Goal: Information Seeking & Learning: Check status

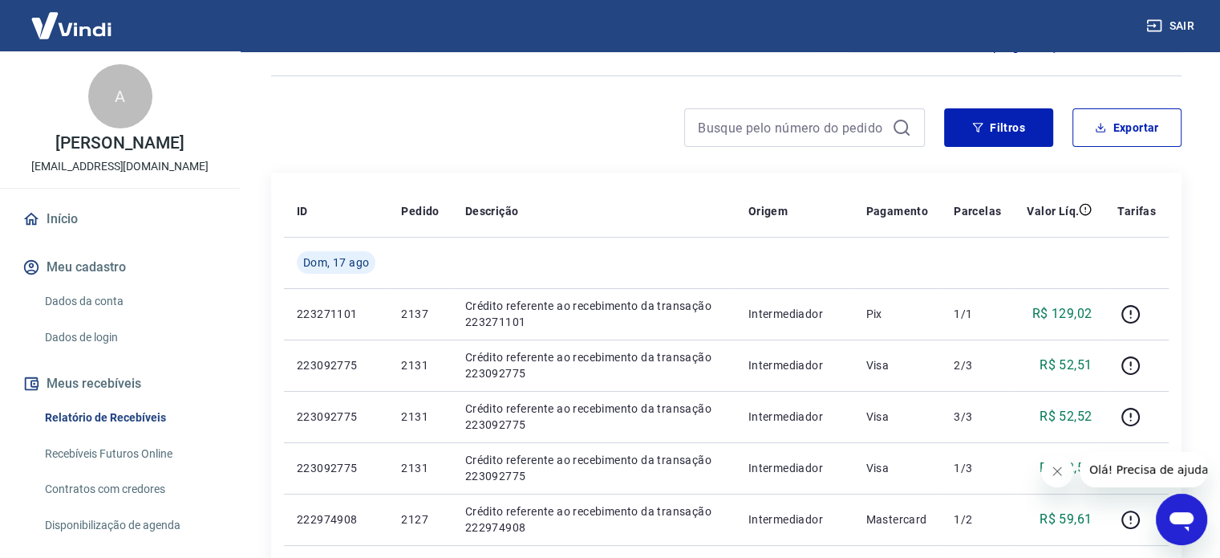
scroll to position [107, 0]
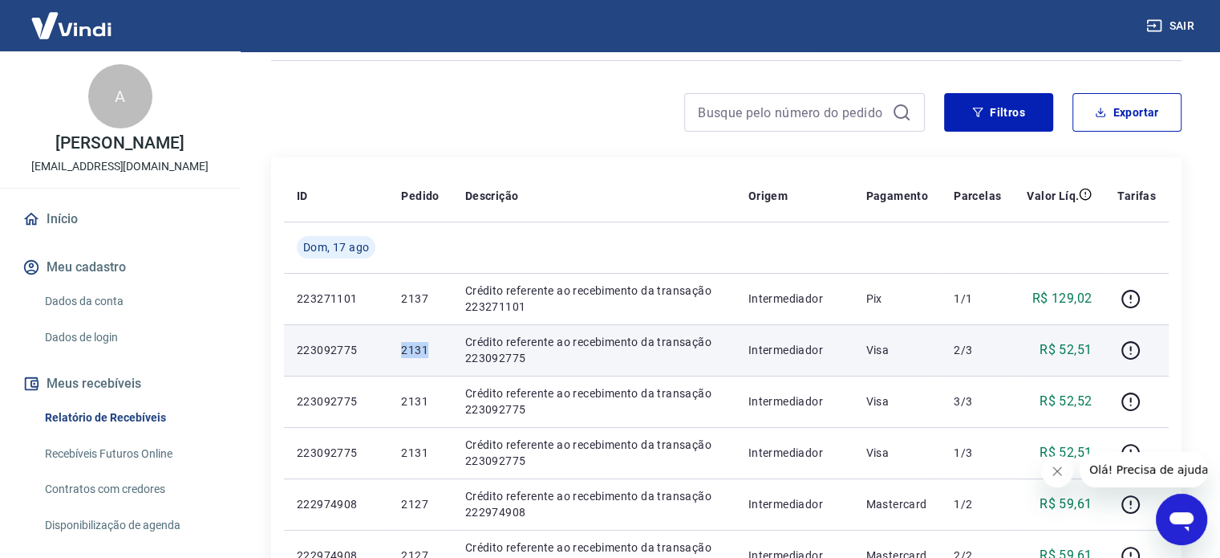
drag, startPoint x: 428, startPoint y: 343, endPoint x: 391, endPoint y: 331, distance: 39.6
click at [392, 334] on td "2131" at bounding box center [419, 349] width 63 height 51
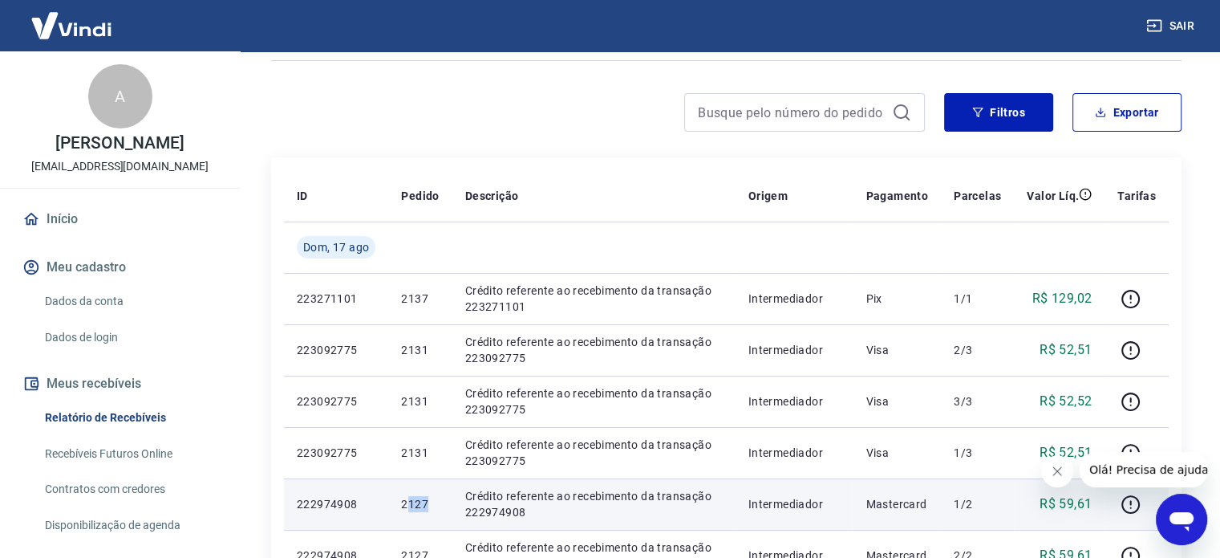
drag, startPoint x: 430, startPoint y: 501, endPoint x: 408, endPoint y: 503, distance: 22.6
click at [408, 503] on p "2127" at bounding box center [420, 504] width 38 height 16
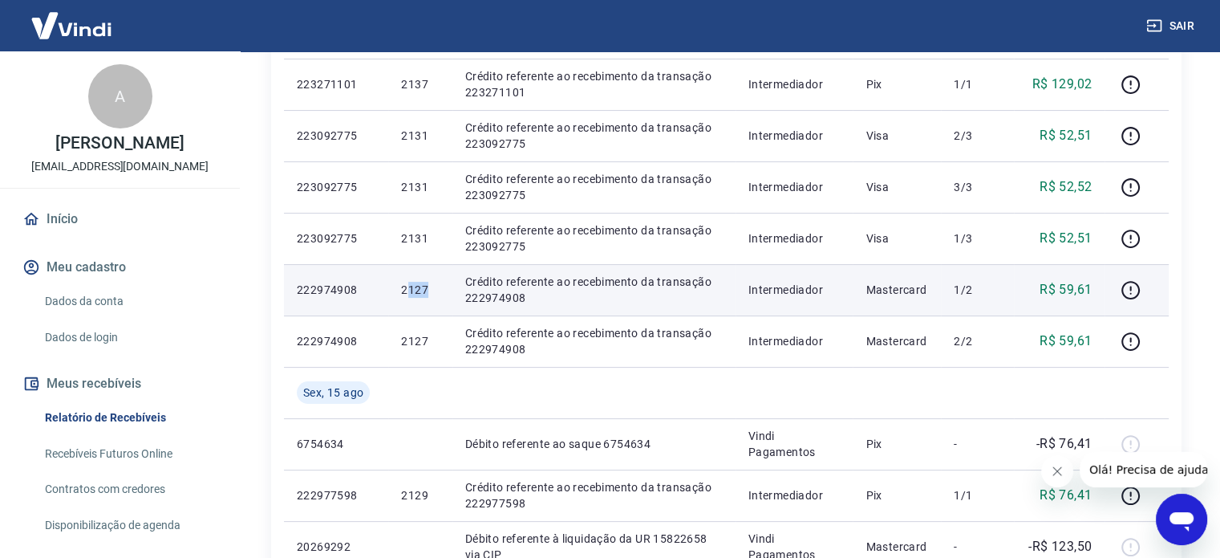
scroll to position [428, 0]
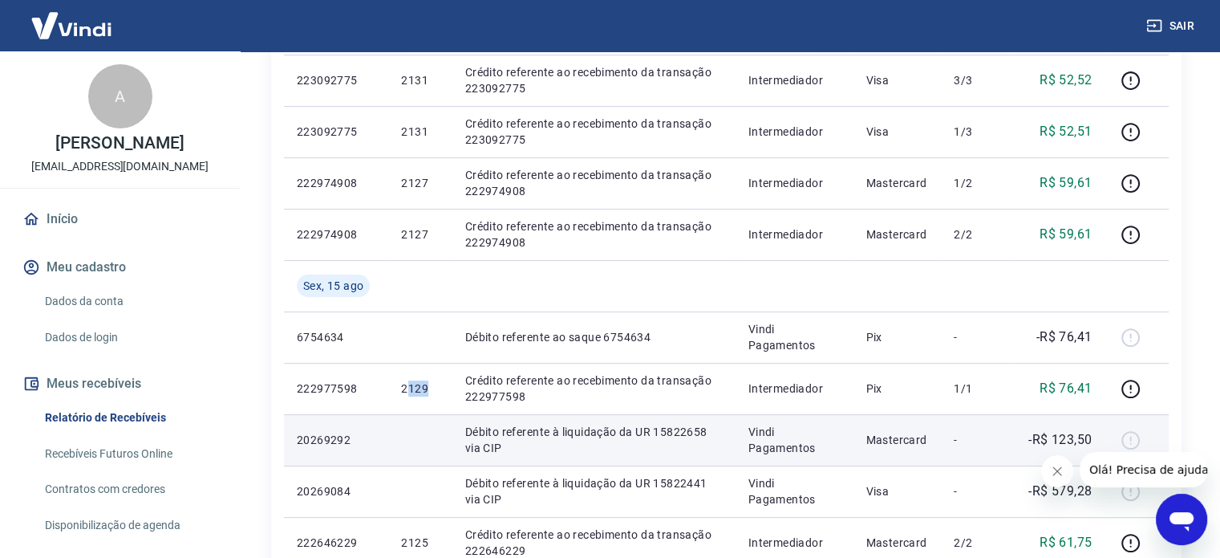
drag, startPoint x: 436, startPoint y: 388, endPoint x: 431, endPoint y: 424, distance: 37.3
click at [411, 391] on p "2129" at bounding box center [420, 388] width 38 height 16
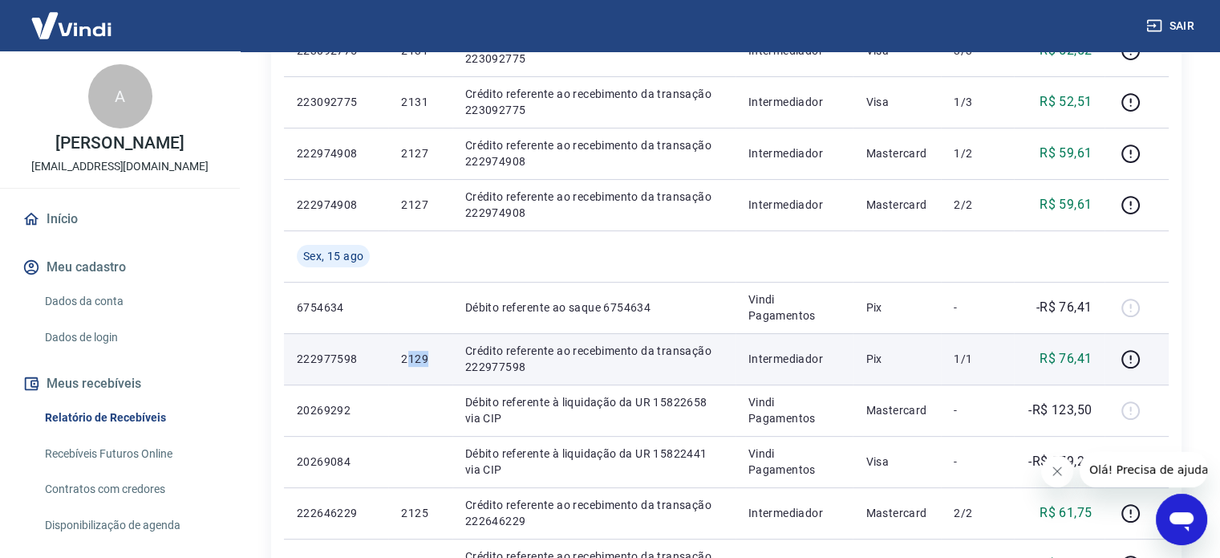
scroll to position [534, 0]
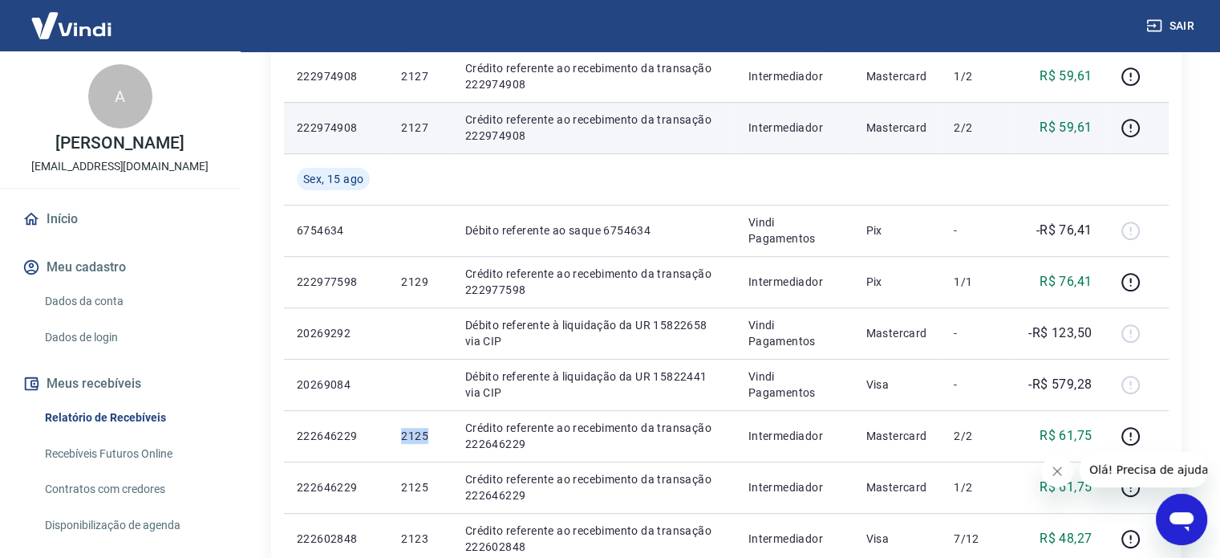
drag, startPoint x: 445, startPoint y: 432, endPoint x: 465, endPoint y: 132, distance: 299.9
click at [392, 431] on td "2125" at bounding box center [419, 435] width 63 height 51
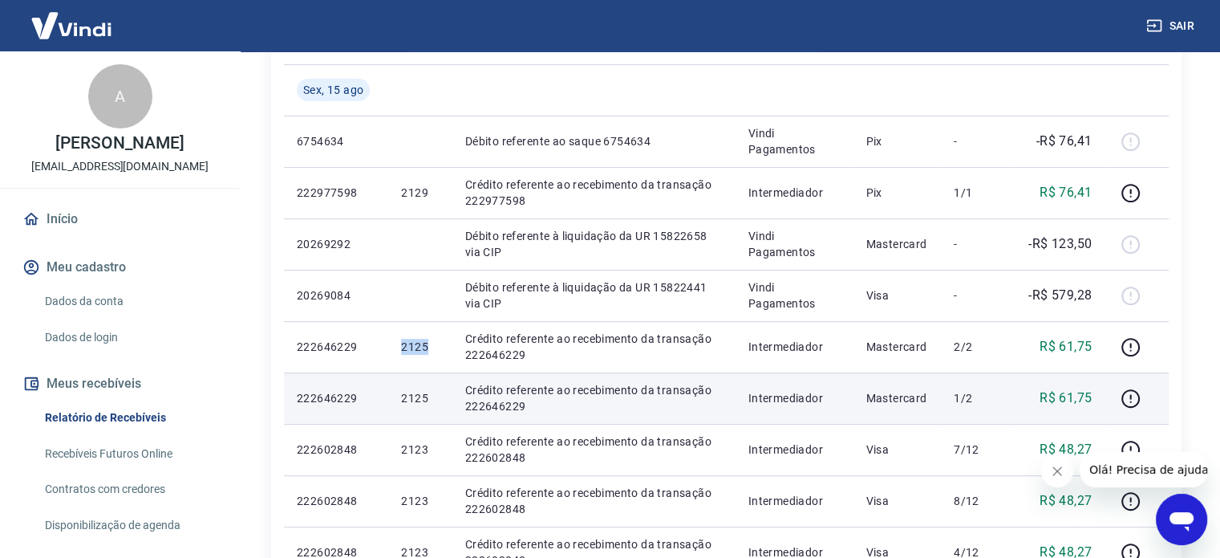
scroll to position [642, 0]
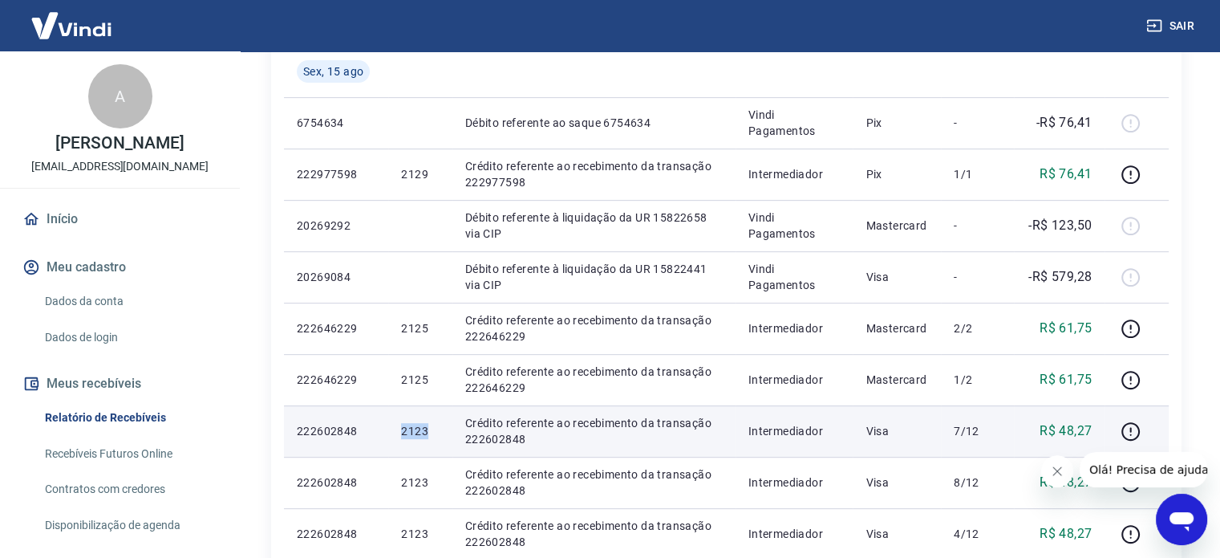
drag, startPoint x: 436, startPoint y: 436, endPoint x: 399, endPoint y: 429, distance: 38.3
click at [399, 429] on td "2123" at bounding box center [419, 430] width 63 height 51
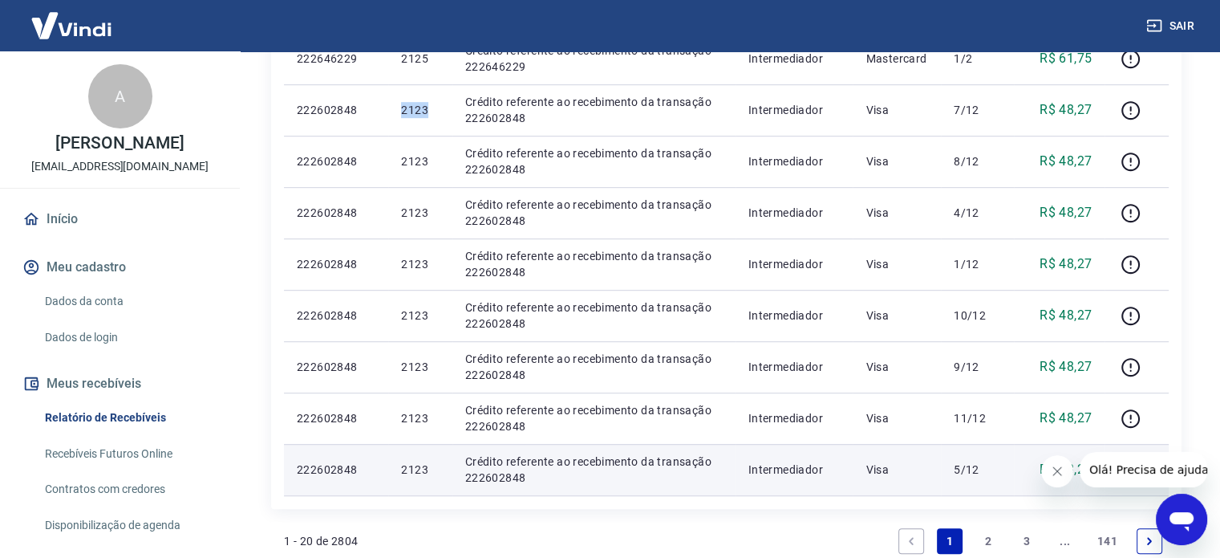
scroll to position [1069, 0]
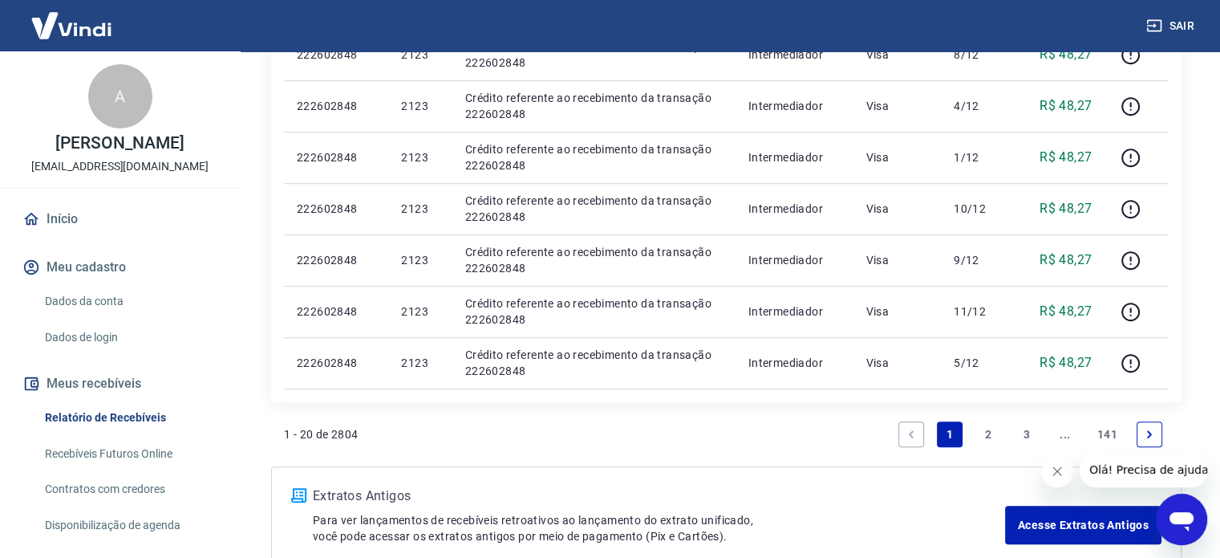
click at [984, 428] on link "2" at bounding box center [989, 434] width 26 height 26
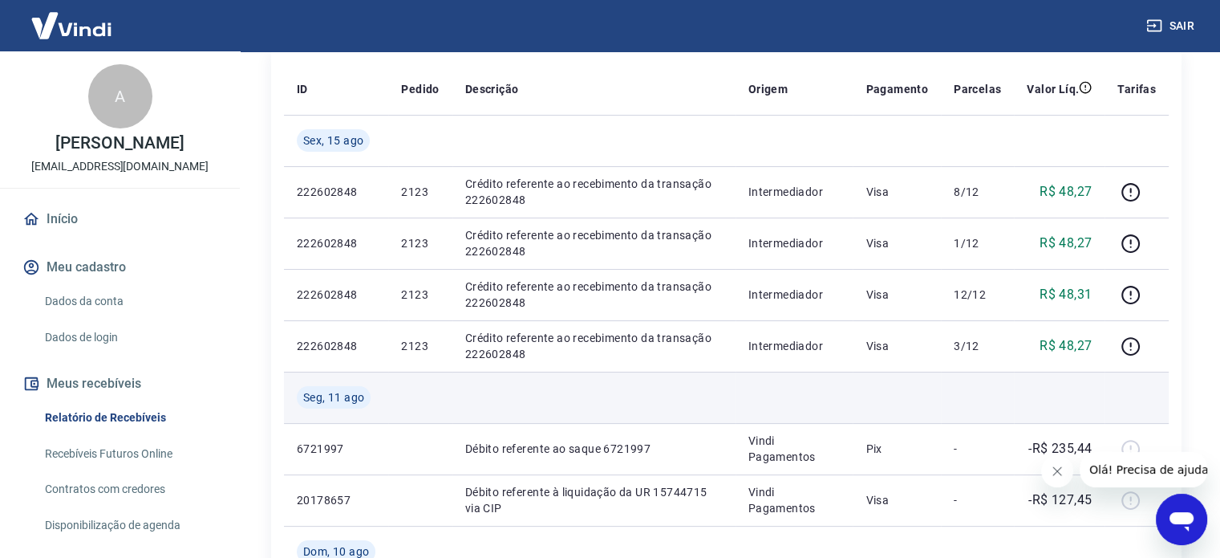
scroll to position [321, 0]
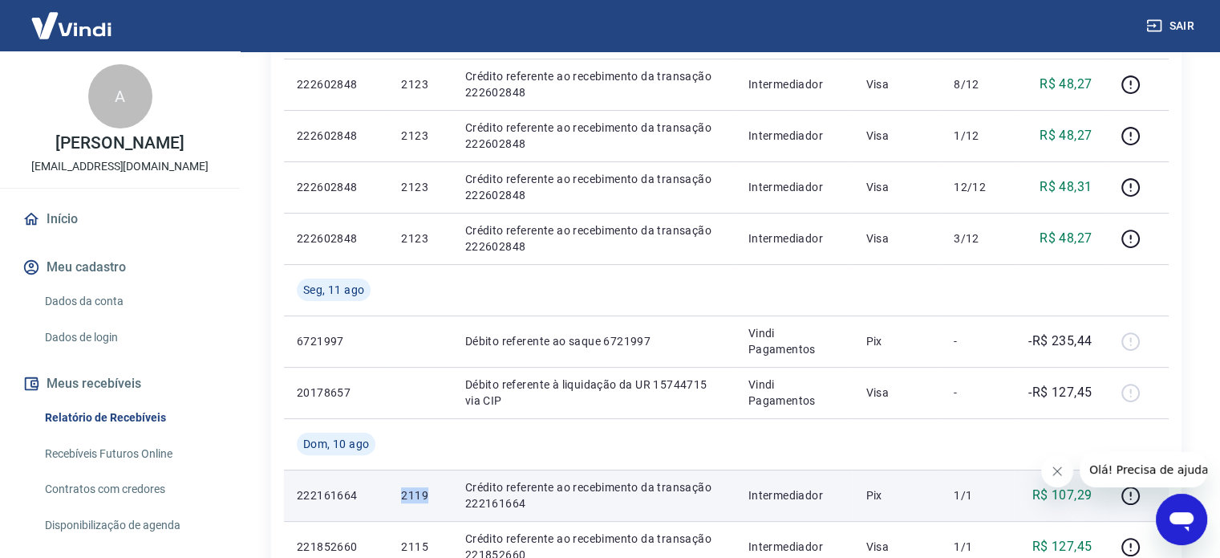
drag, startPoint x: 404, startPoint y: 497, endPoint x: 396, endPoint y: 493, distance: 9.7
click at [400, 497] on td "2119" at bounding box center [419, 494] width 63 height 51
